Goal: Task Accomplishment & Management: Use online tool/utility

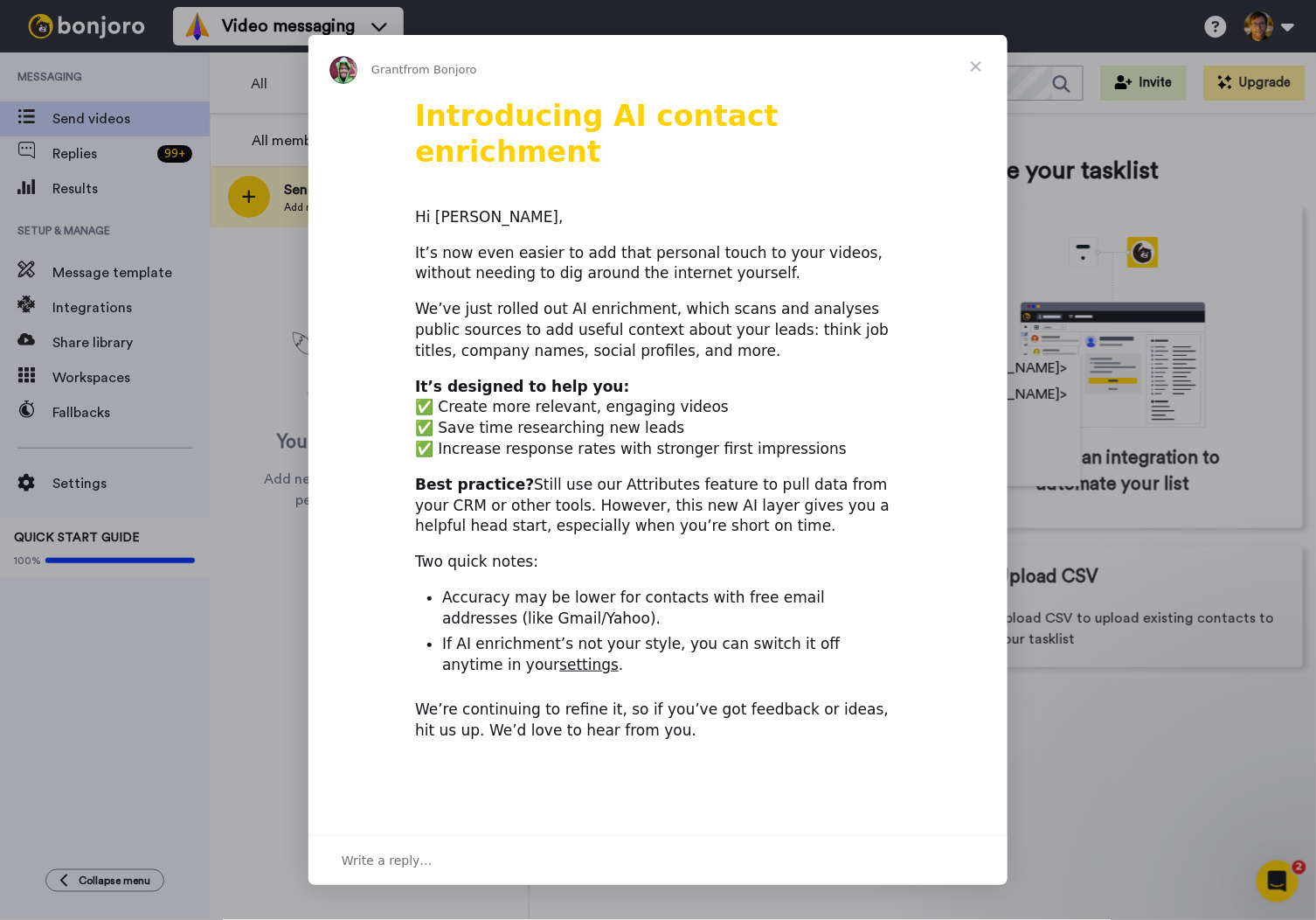
click at [973, 68] on span "Close" at bounding box center [977, 67] width 63 height 63
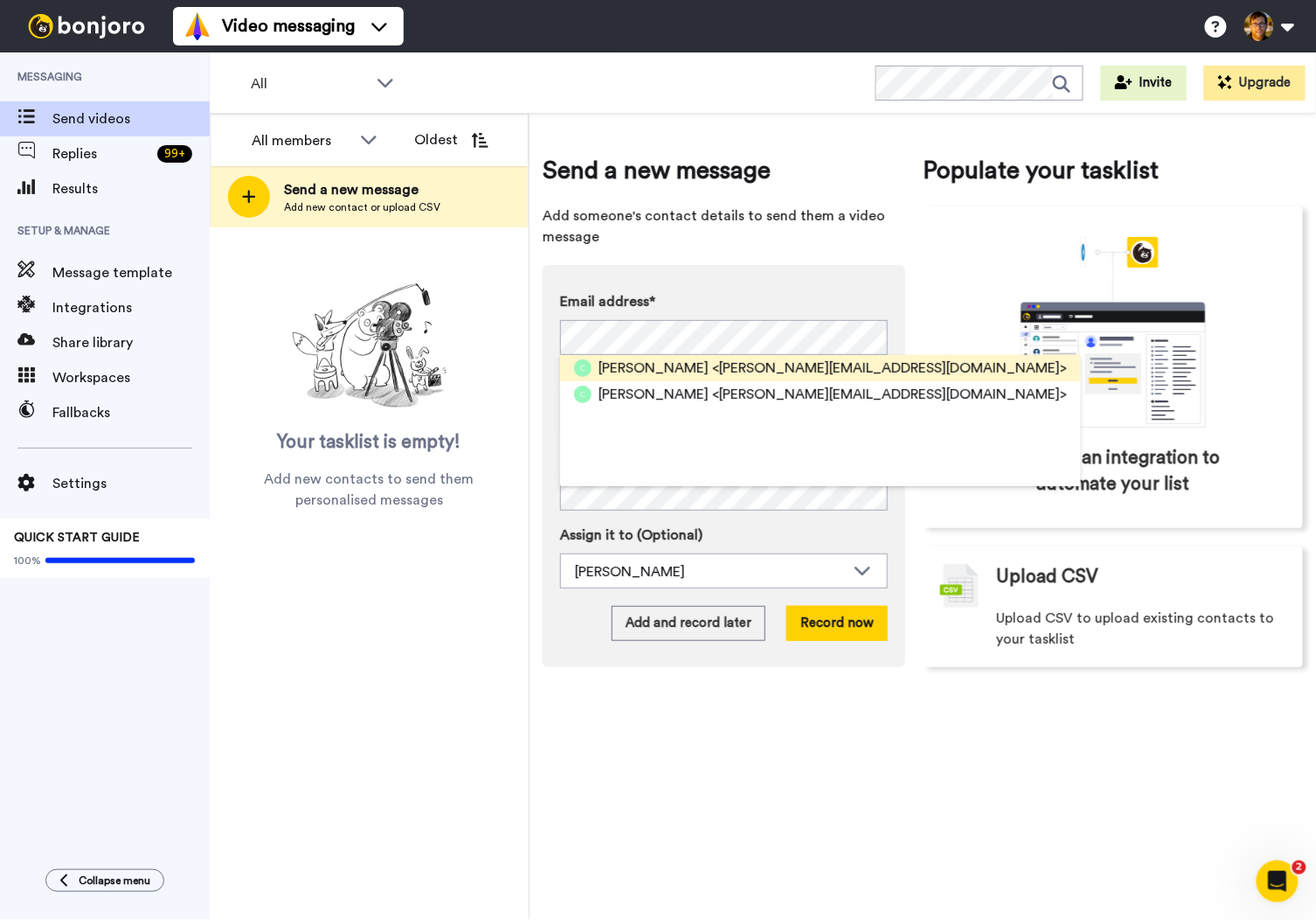
click at [871, 371] on span "<[PERSON_NAME][EMAIL_ADDRESS][DOMAIN_NAME]>" at bounding box center [889, 367] width 355 height 21
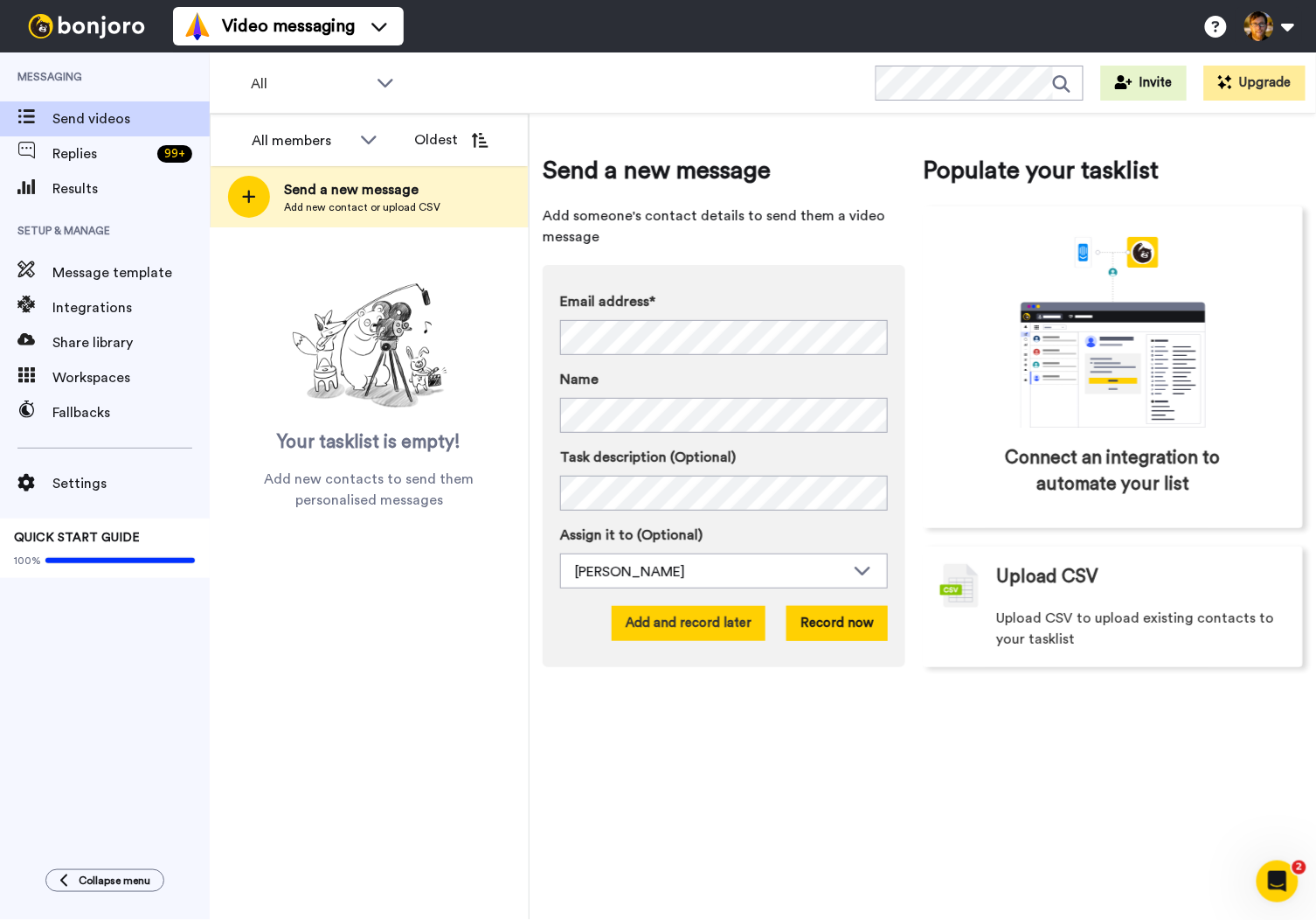
click at [728, 613] on button "Add and record later" at bounding box center [689, 623] width 153 height 35
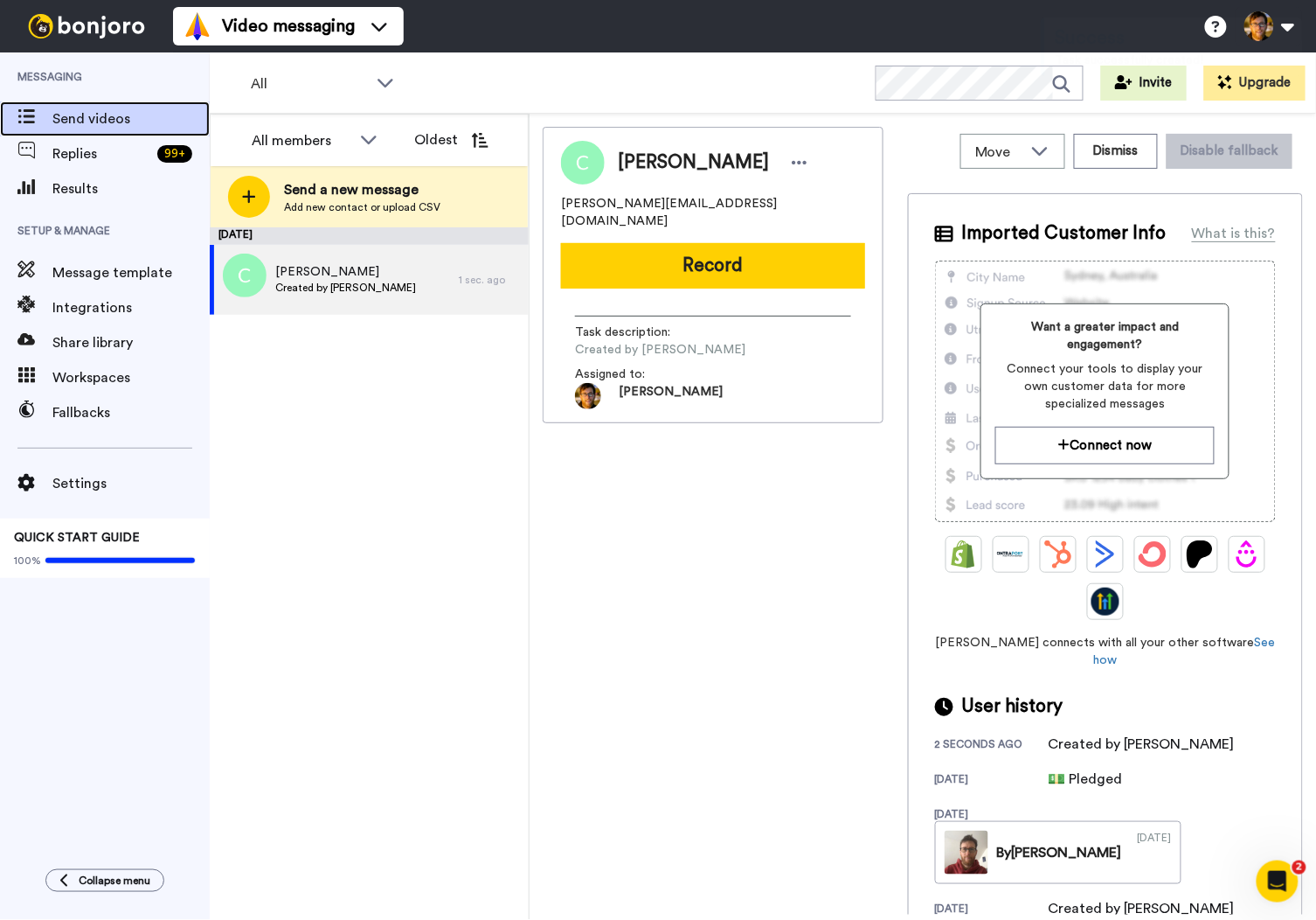
click at [126, 108] on span "Send videos" at bounding box center [131, 118] width 157 height 21
